Goal: Transaction & Acquisition: Purchase product/service

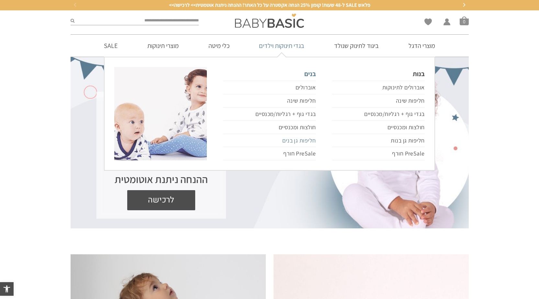
click at [296, 144] on link "חליפות גן בנים" at bounding box center [269, 140] width 93 height 13
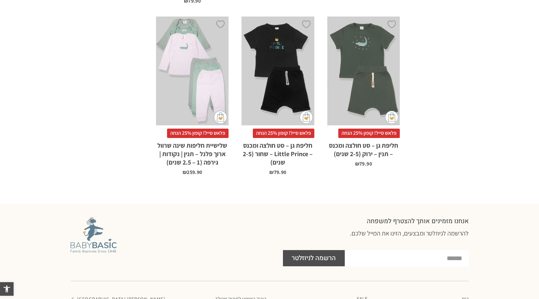
scroll to position [485, 0]
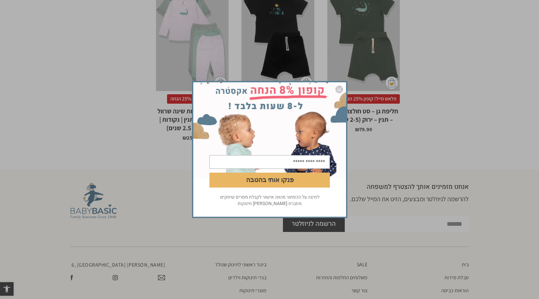
click at [340, 89] on img "סגור" at bounding box center [339, 89] width 8 height 8
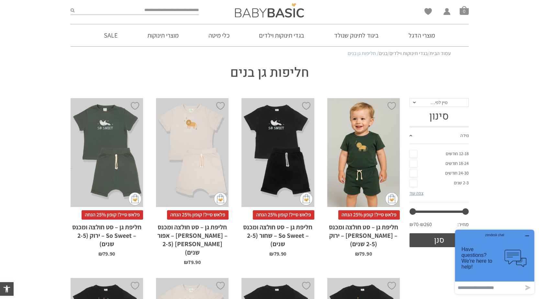
scroll to position [0, 0]
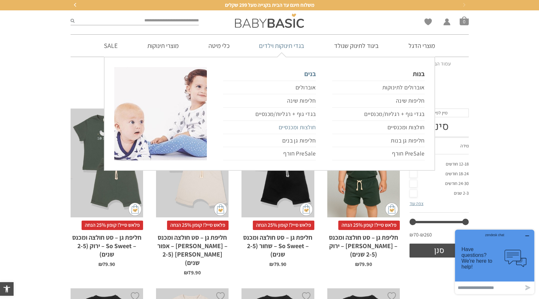
click at [287, 128] on link "חולצות ומכנסיים" at bounding box center [269, 127] width 93 height 13
